Goal: Task Accomplishment & Management: Use online tool/utility

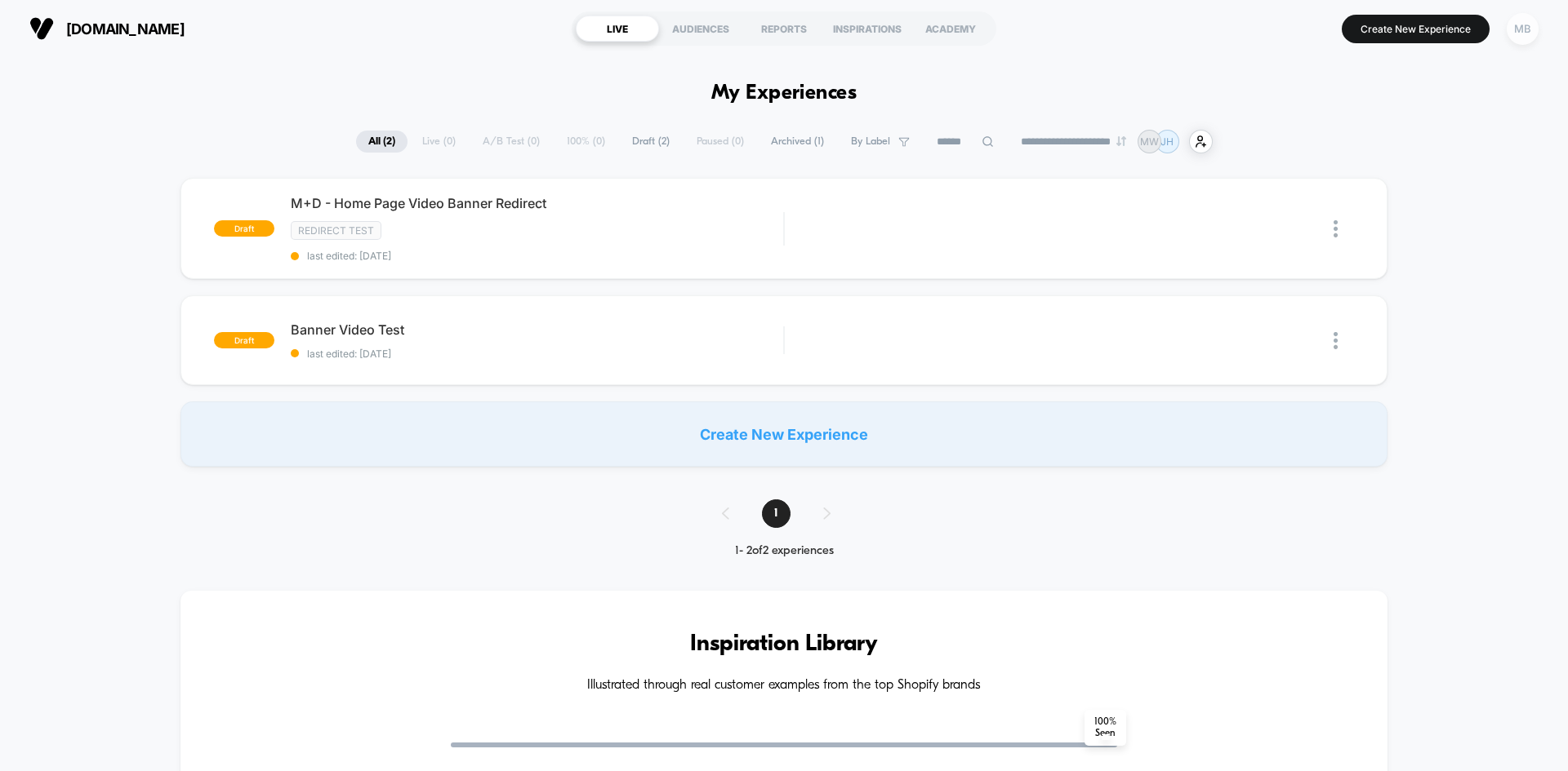
click at [1514, 27] on div "MB" at bounding box center [1522, 29] width 32 height 32
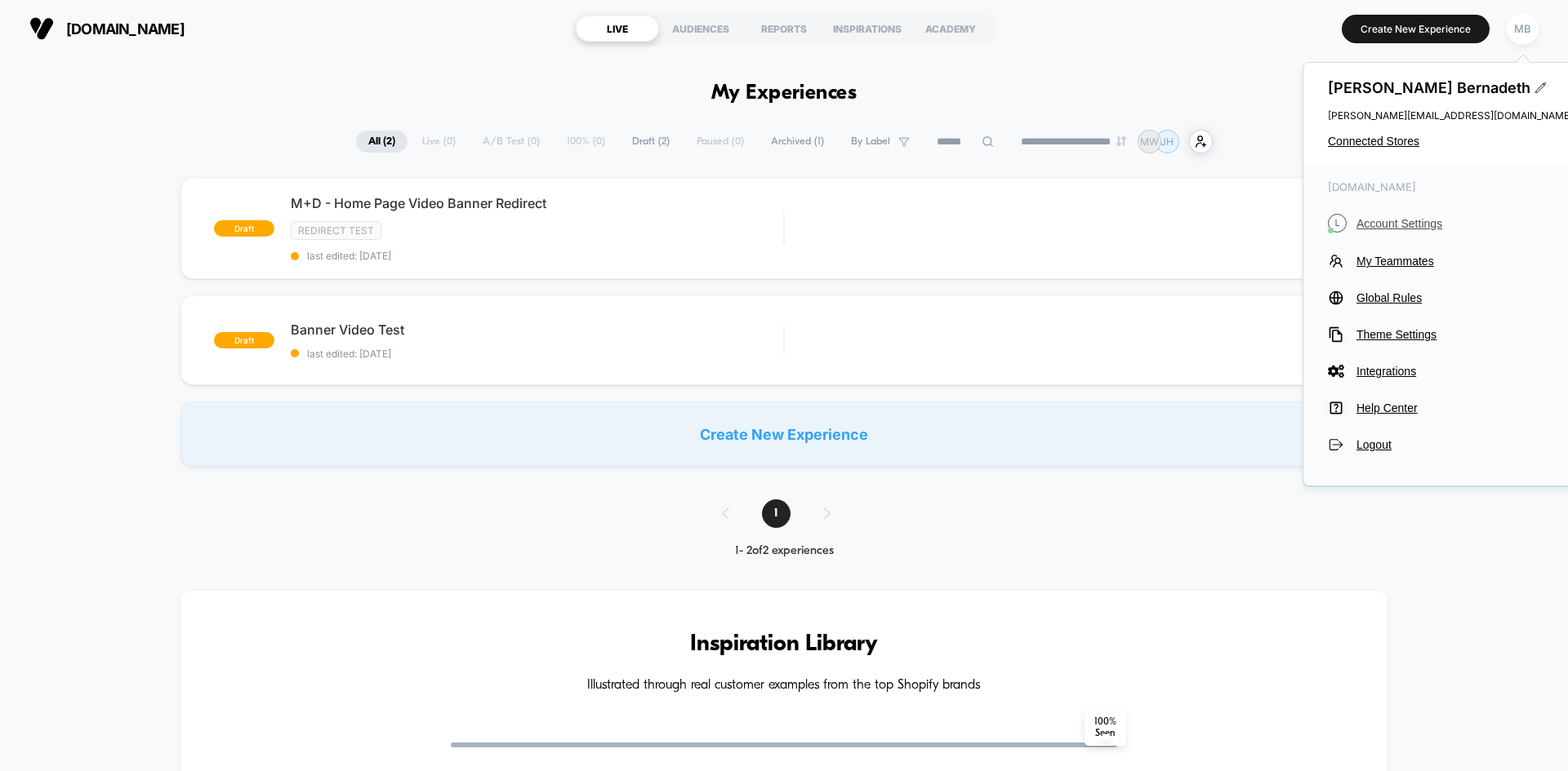
click at [1392, 224] on span "Account Settings" at bounding box center [1464, 223] width 216 height 13
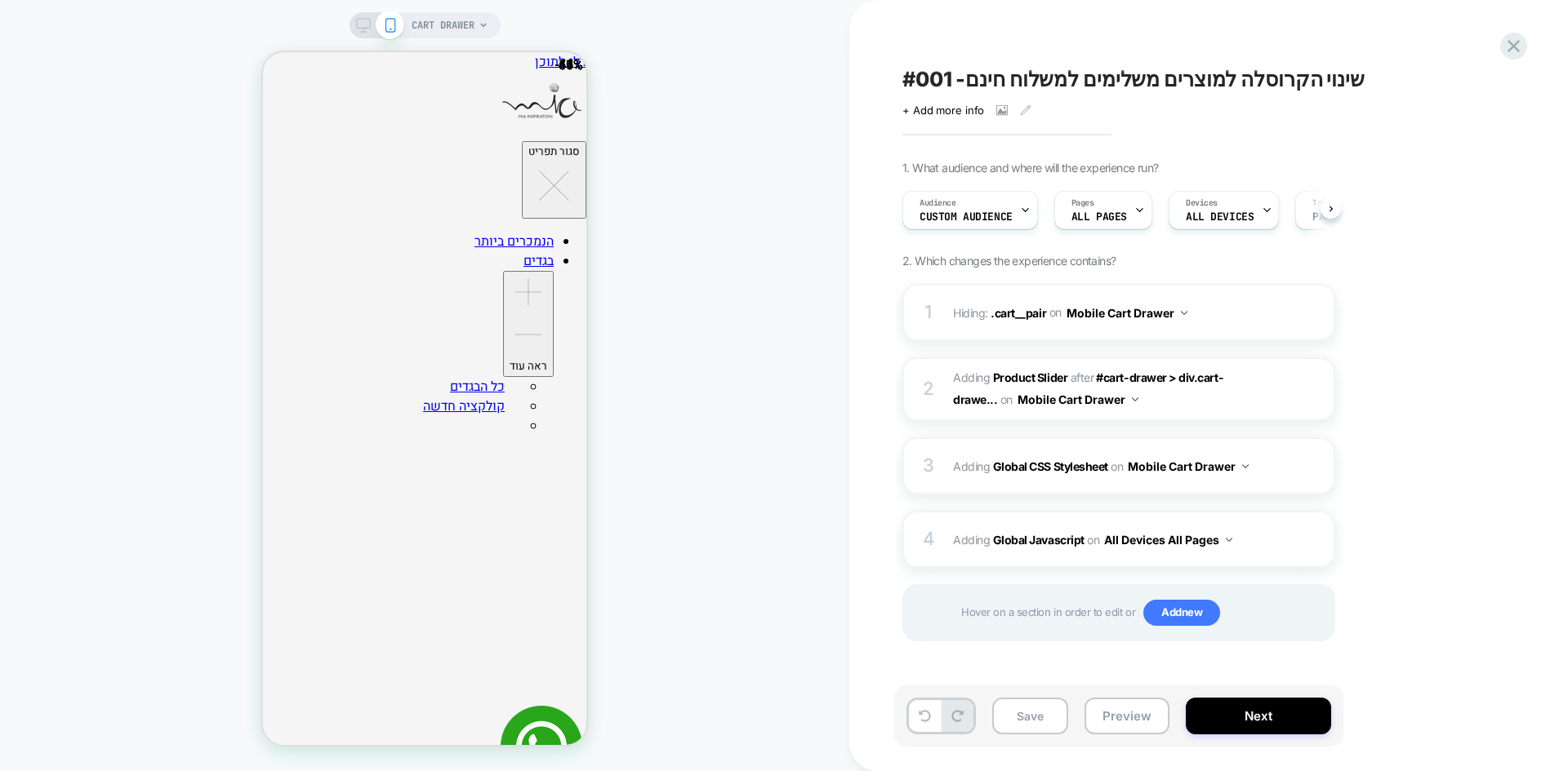
scroll to position [0, 1]
click at [1135, 724] on button "Preview" at bounding box center [1126, 716] width 85 height 37
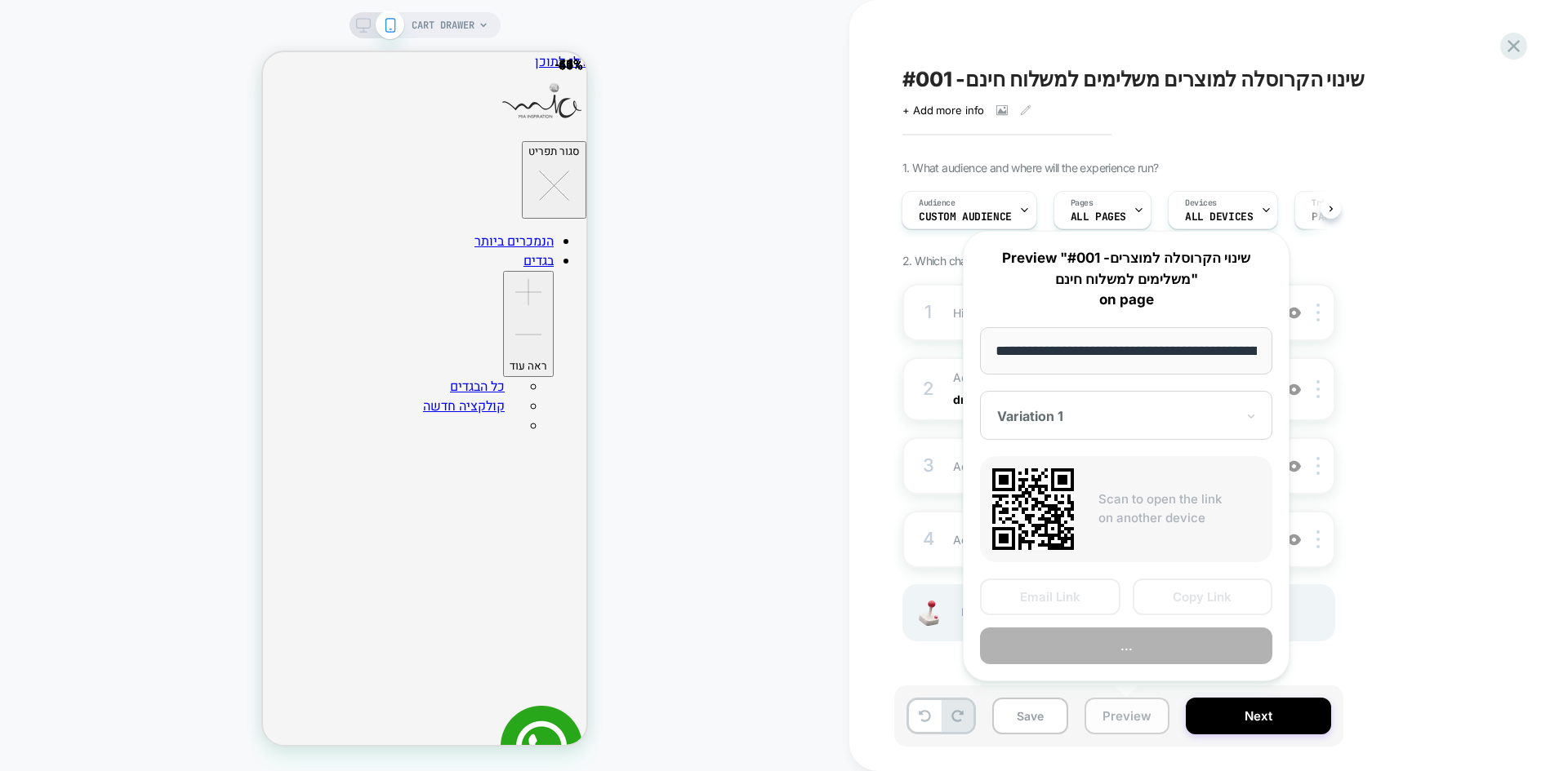
scroll to position [0, 209]
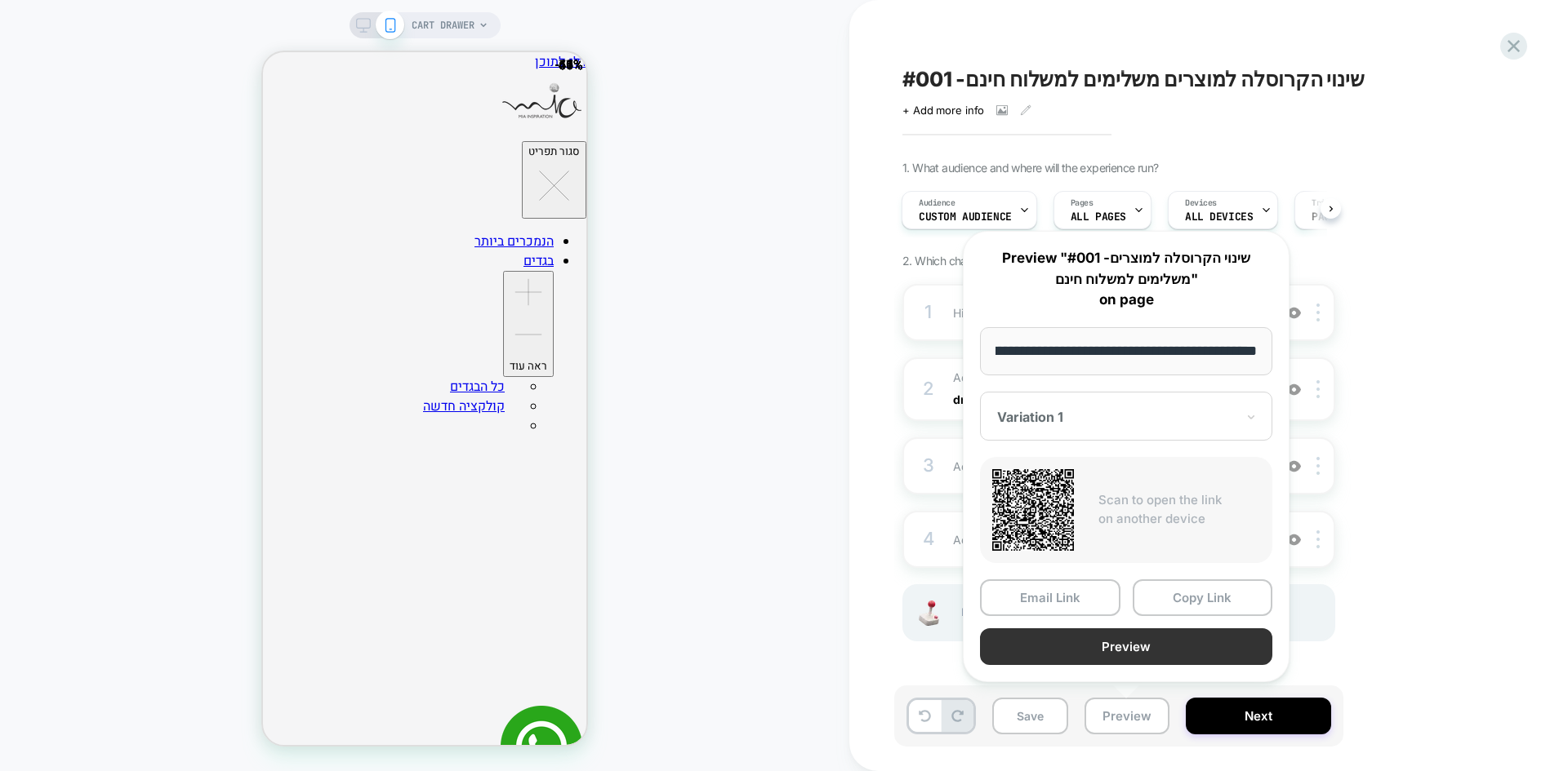
click at [1180, 647] on button "Preview" at bounding box center [1125, 646] width 292 height 37
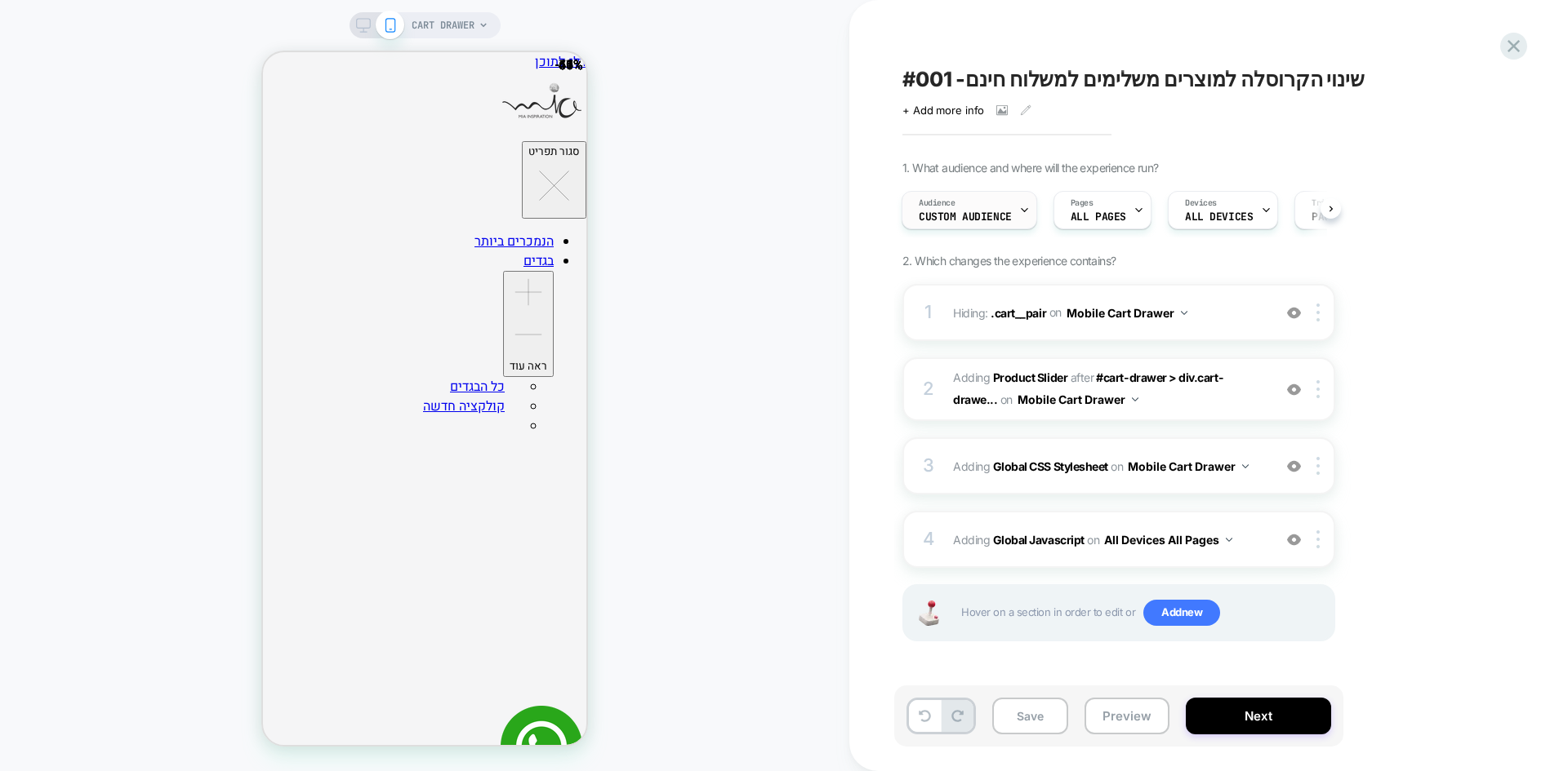
click at [982, 217] on span "Custom Audience" at bounding box center [965, 217] width 93 height 12
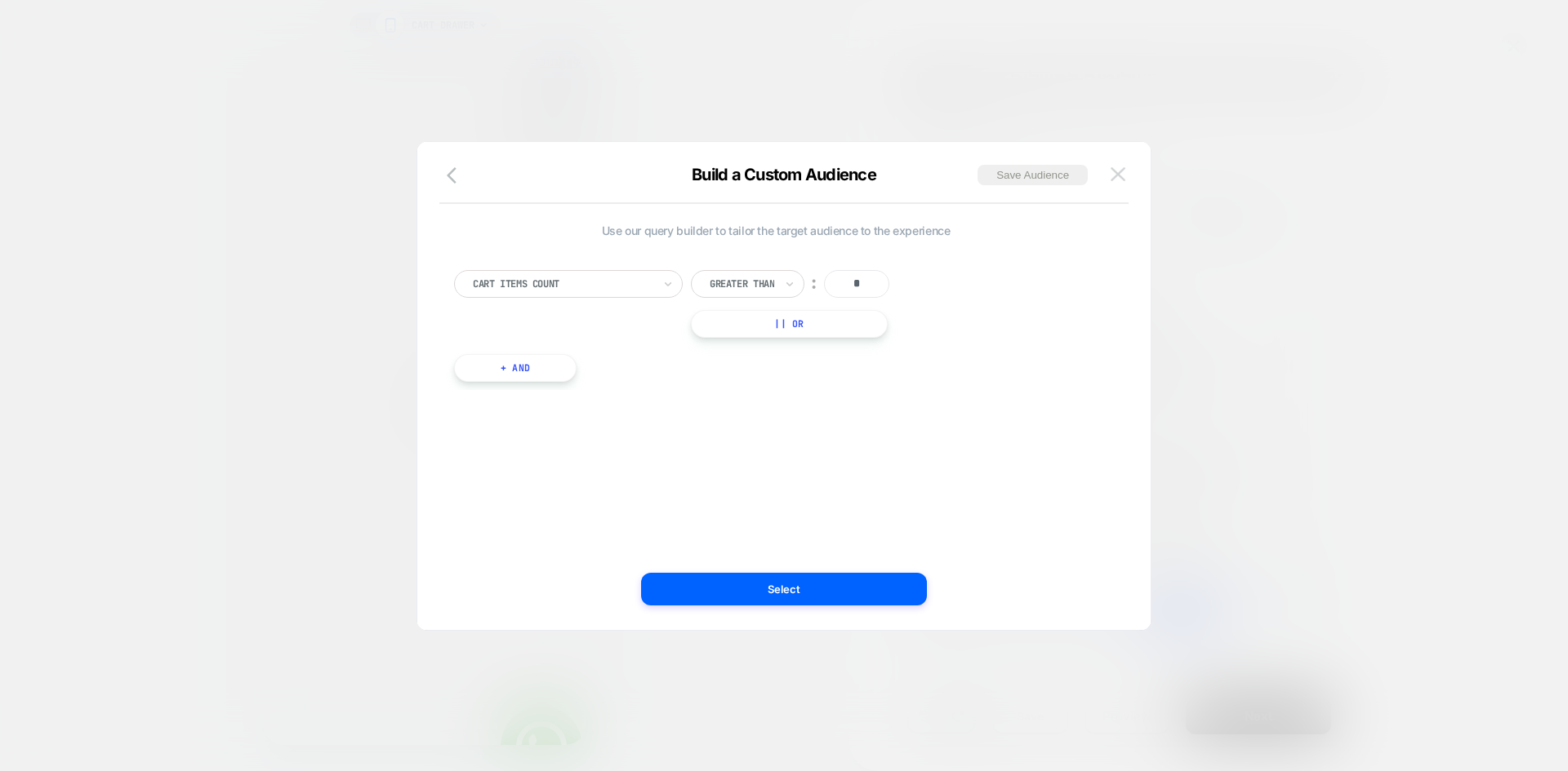
click at [1120, 176] on img at bounding box center [1118, 174] width 14 height 14
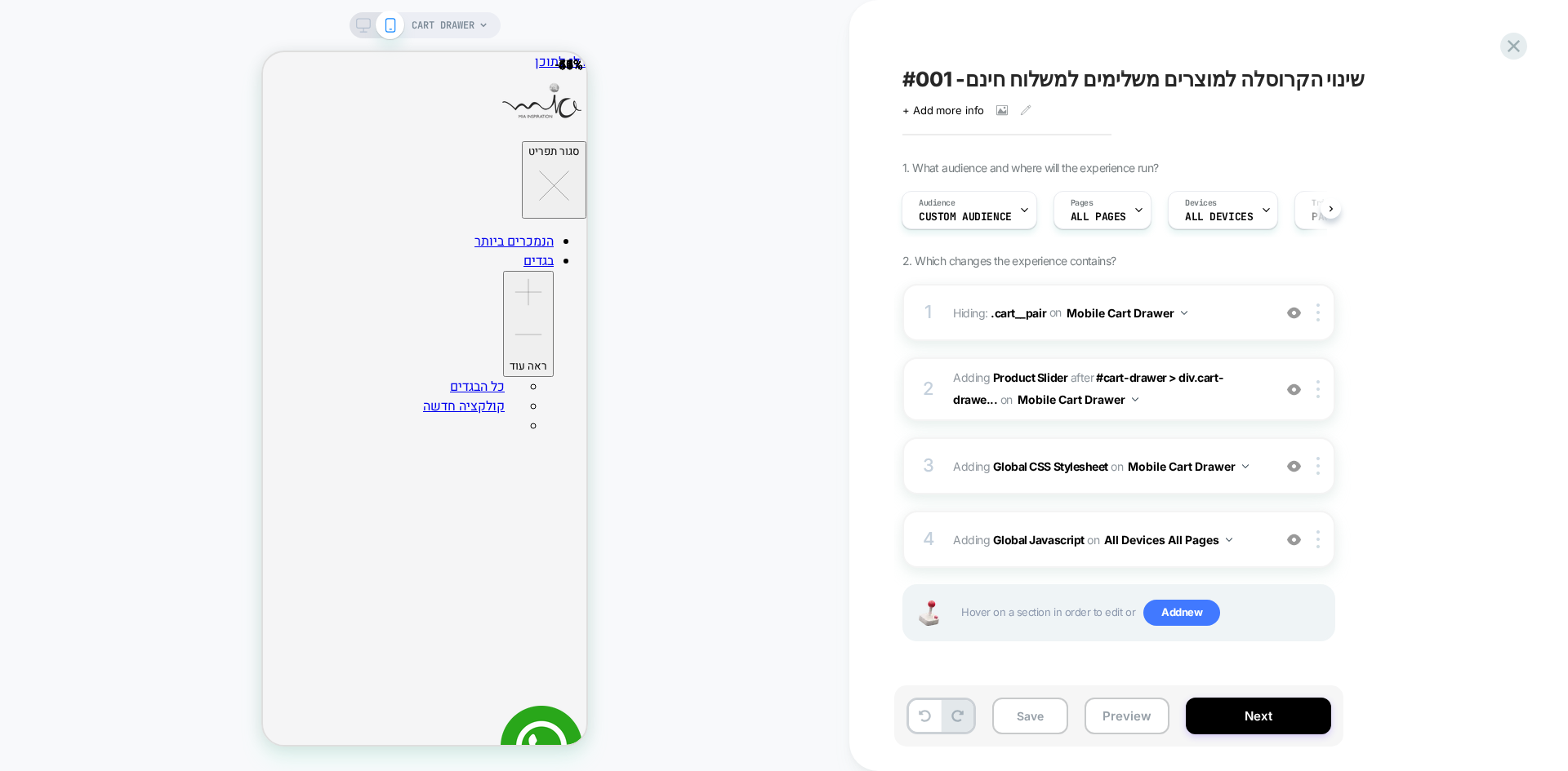
click at [1120, 91] on div "Click to view images Click to edit experience details + Add more info" at bounding box center [1080, 104] width 357 height 25
click at [1116, 81] on span "#001 -שינוי הקרוסלה למוצרים משלימים למשלוח חינם" at bounding box center [1133, 79] width 463 height 24
click at [1483, 340] on div "1. What audience and where will the experience run? Audience Custom Audience Pa…" at bounding box center [1199, 421] width 596 height 521
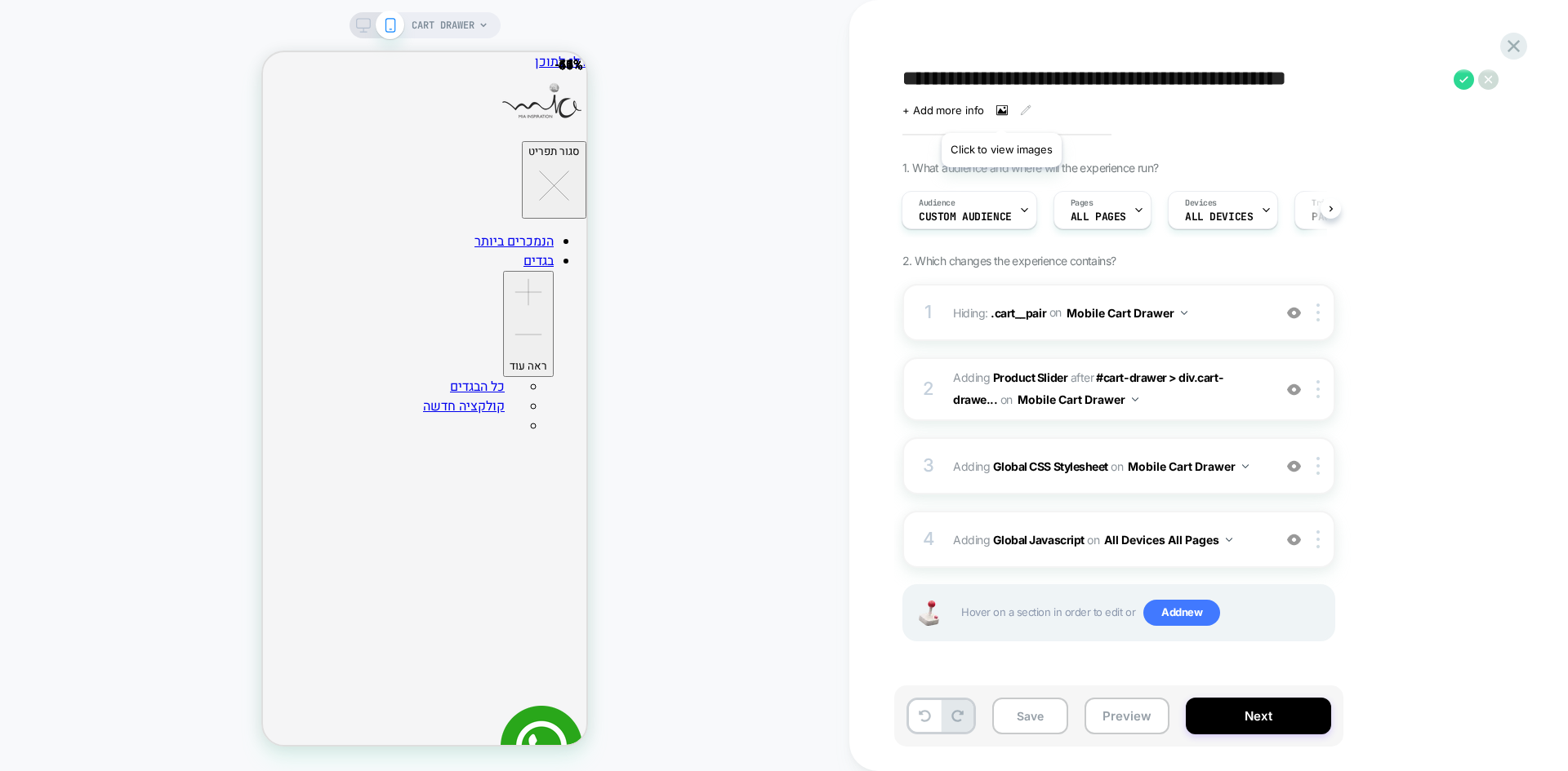
click at [1001, 112] on icon at bounding box center [1002, 111] width 9 height 5
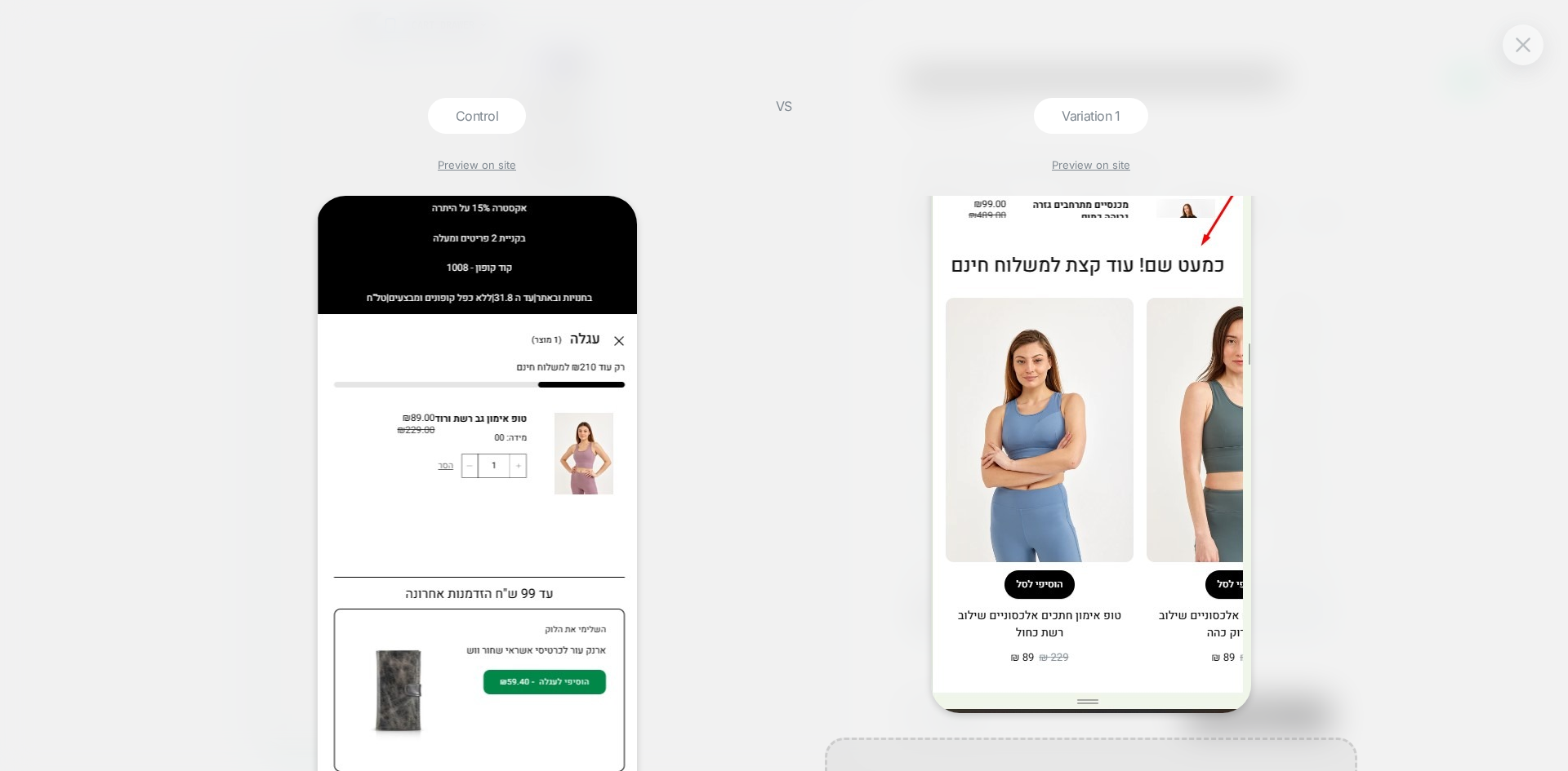
scroll to position [271, 0]
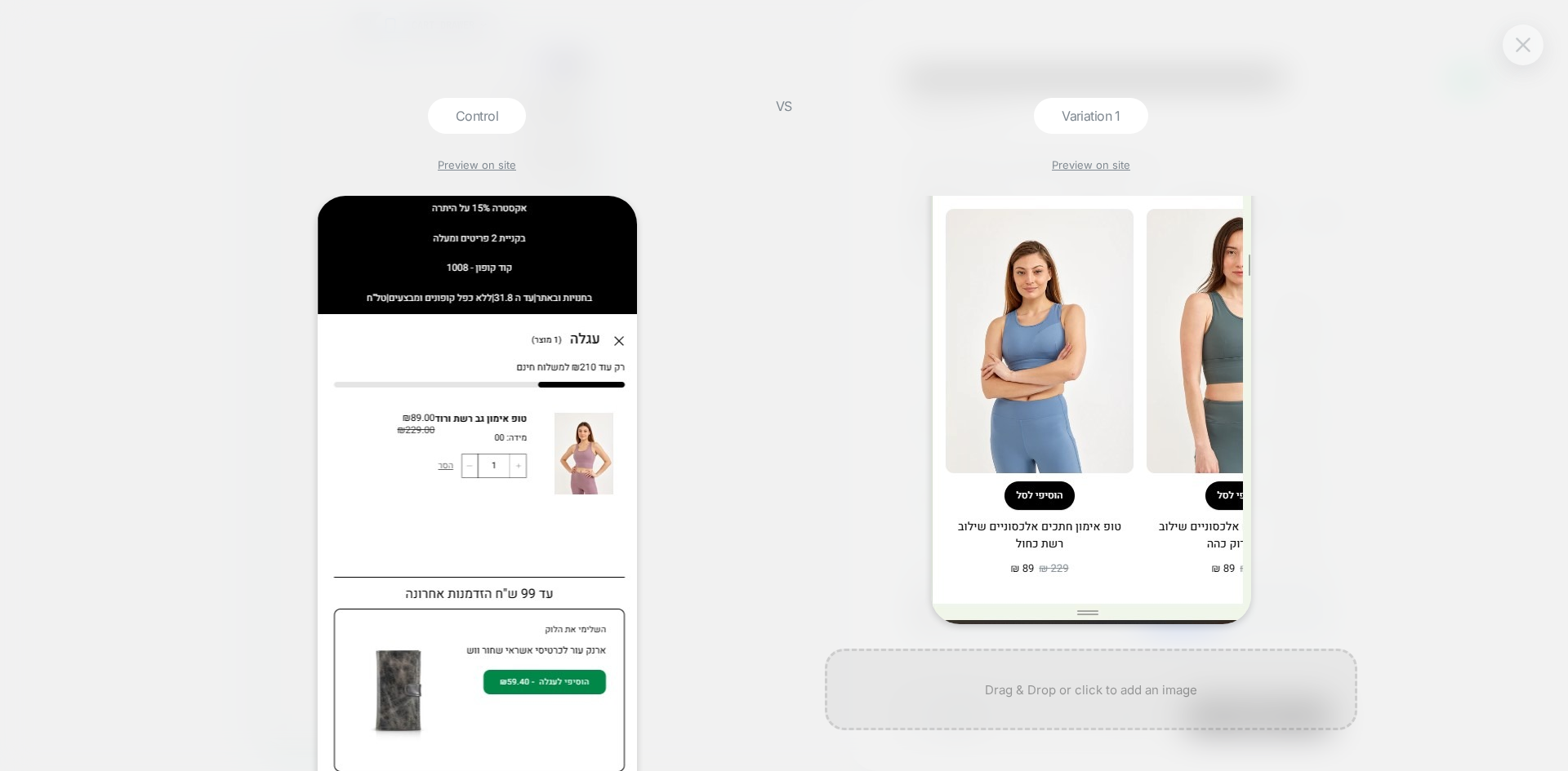
click at [1519, 46] on img at bounding box center [1522, 45] width 14 height 14
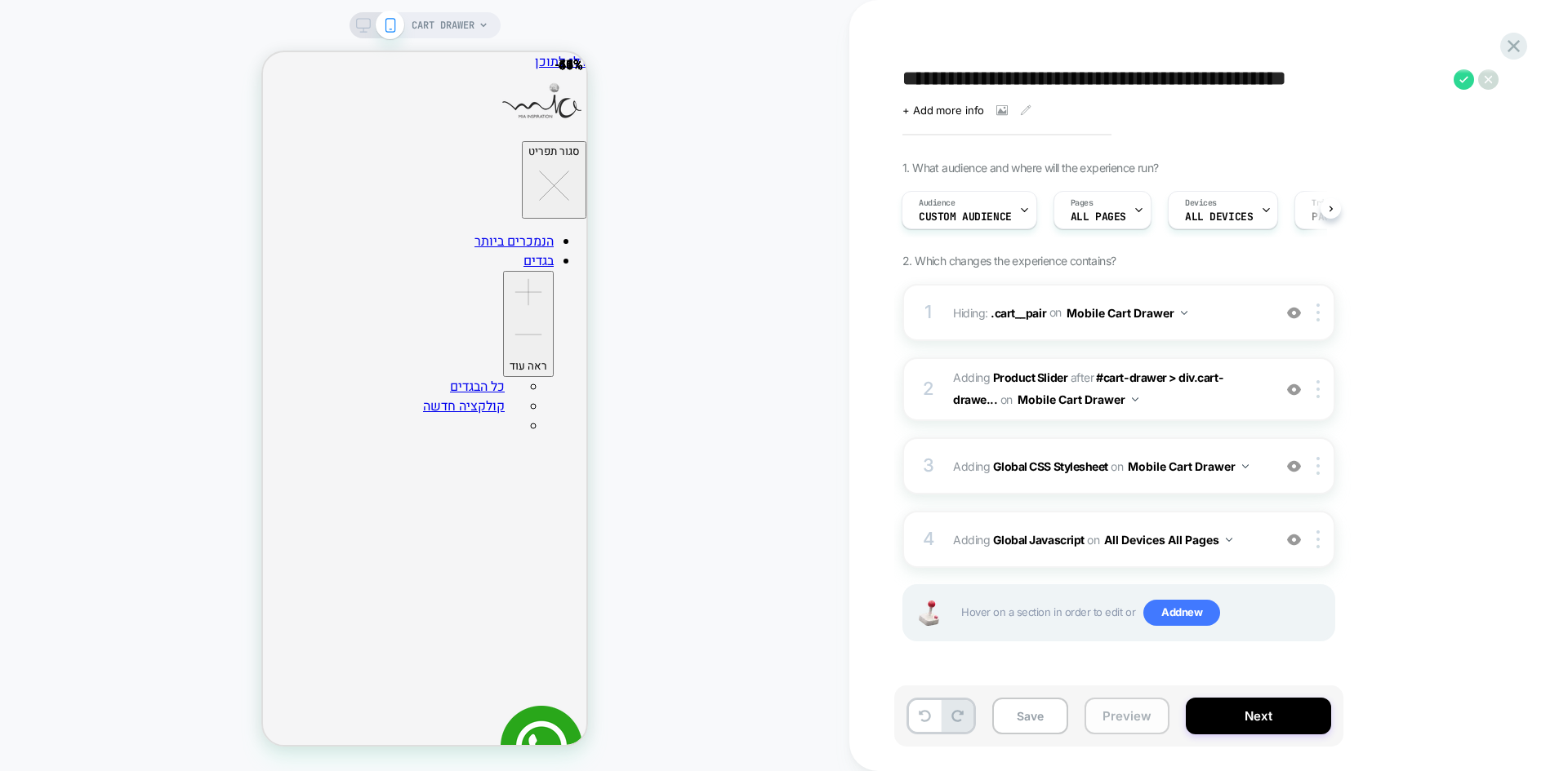
click at [1110, 711] on button "Preview" at bounding box center [1126, 716] width 85 height 37
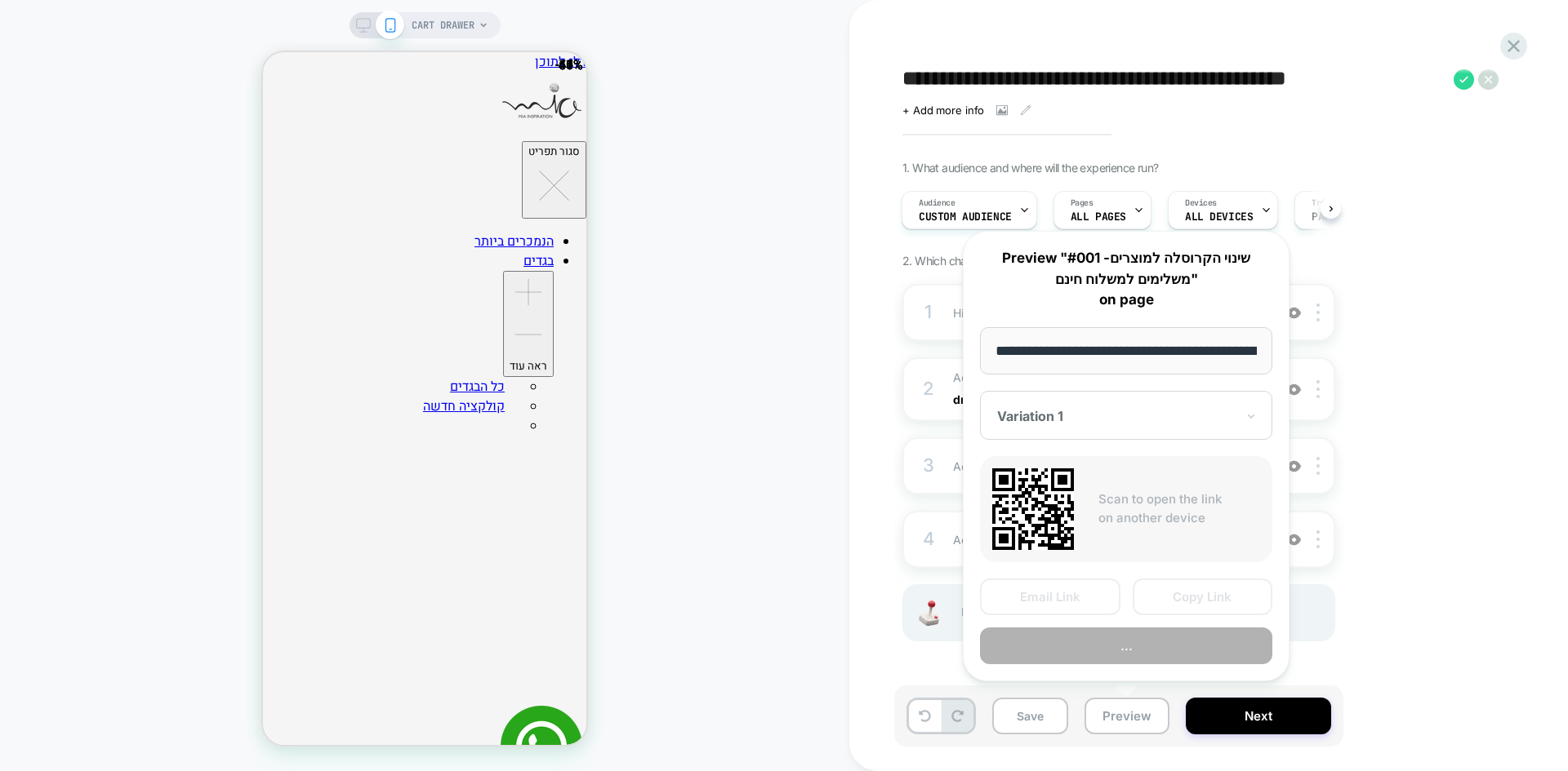
scroll to position [0, 209]
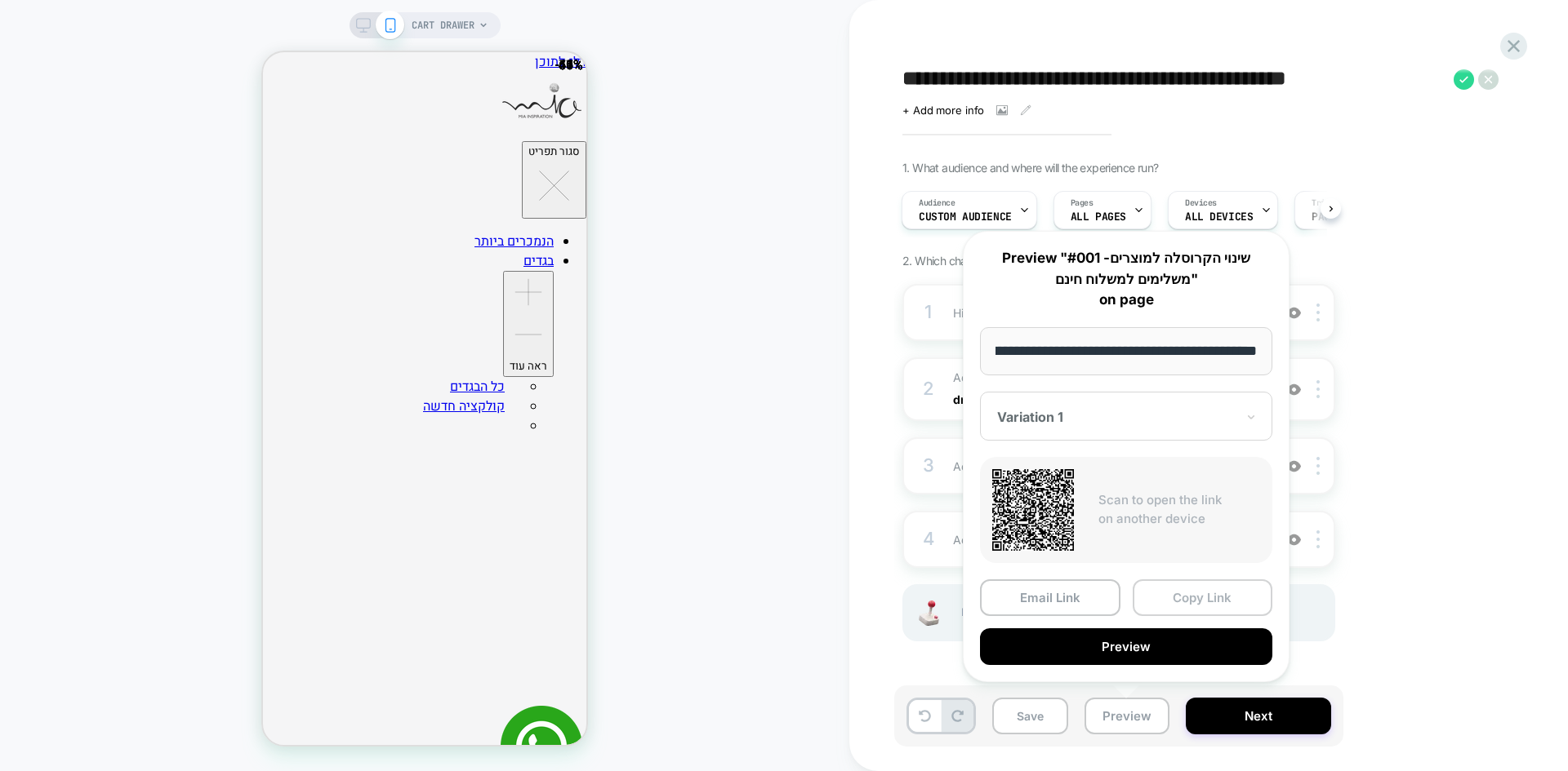
click at [1204, 599] on button "Copy Link" at bounding box center [1202, 597] width 140 height 37
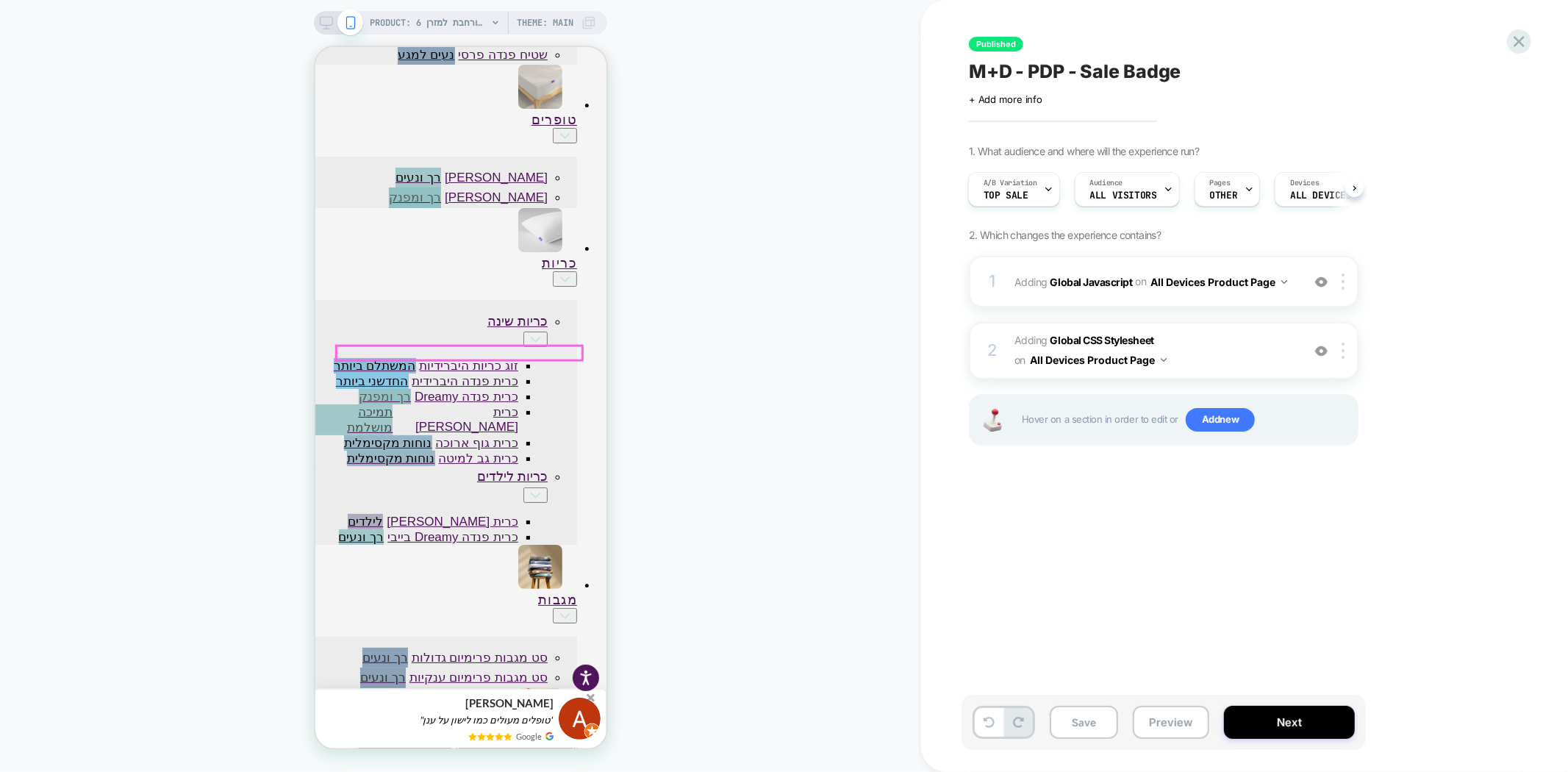
scroll to position [1471, 0]
